Goal: Find specific page/section: Find specific page/section

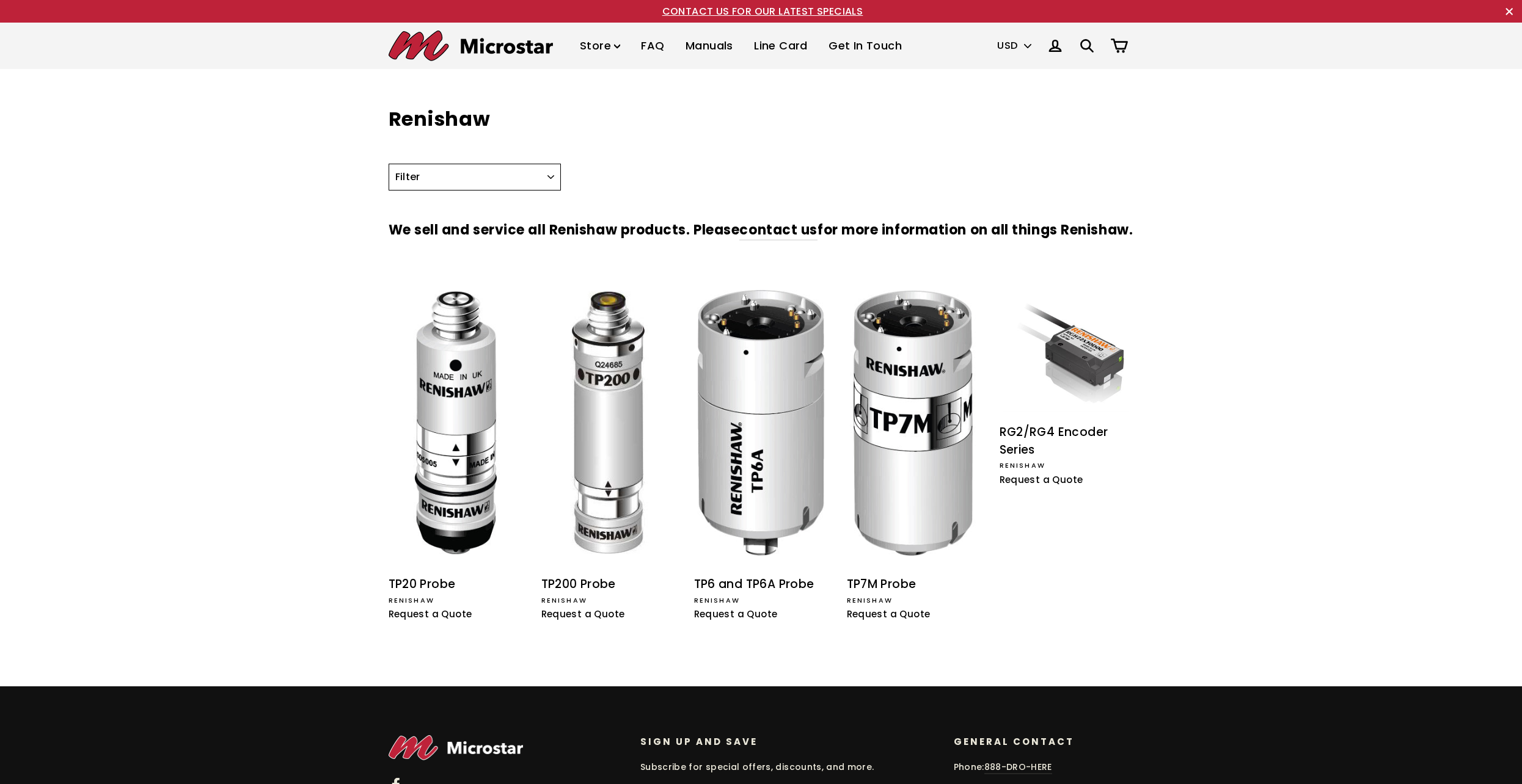
click at [547, 182] on select "Filter Encoder Probe" at bounding box center [475, 177] width 173 height 27
click at [1086, 45] on icon ".cls-1{fill:none;stroke:#000;stroke-miterlimit:10;stroke-width:2px}" at bounding box center [1087, 46] width 17 height 17
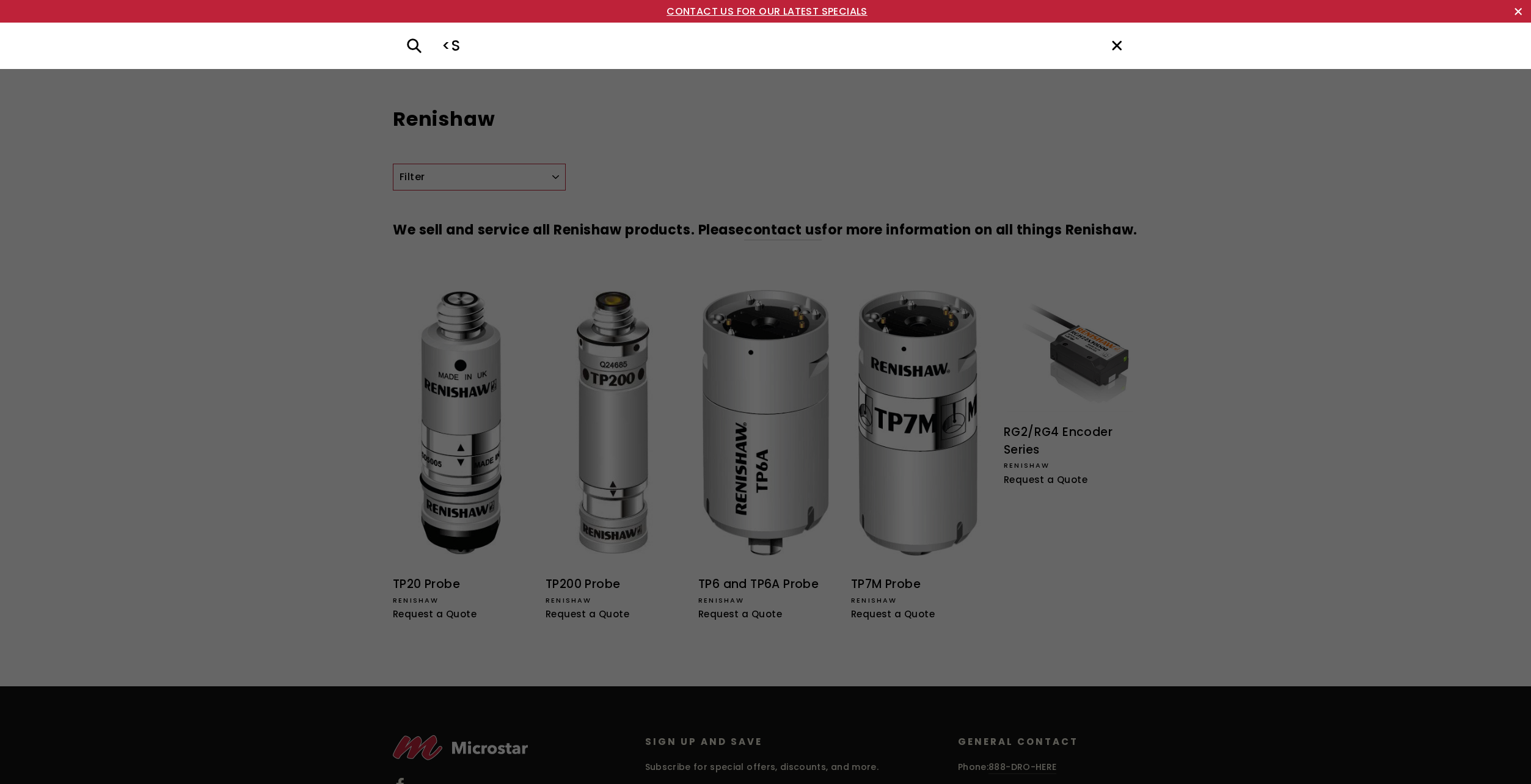
type input "<"
type input "MSR1"
click at [393, 35] on button ".cls-1{fill:none;stroke:#000;stroke-miterlimit:10;stroke-width:2px} Search" at bounding box center [414, 46] width 43 height 23
